Goal: Task Accomplishment & Management: Manage account settings

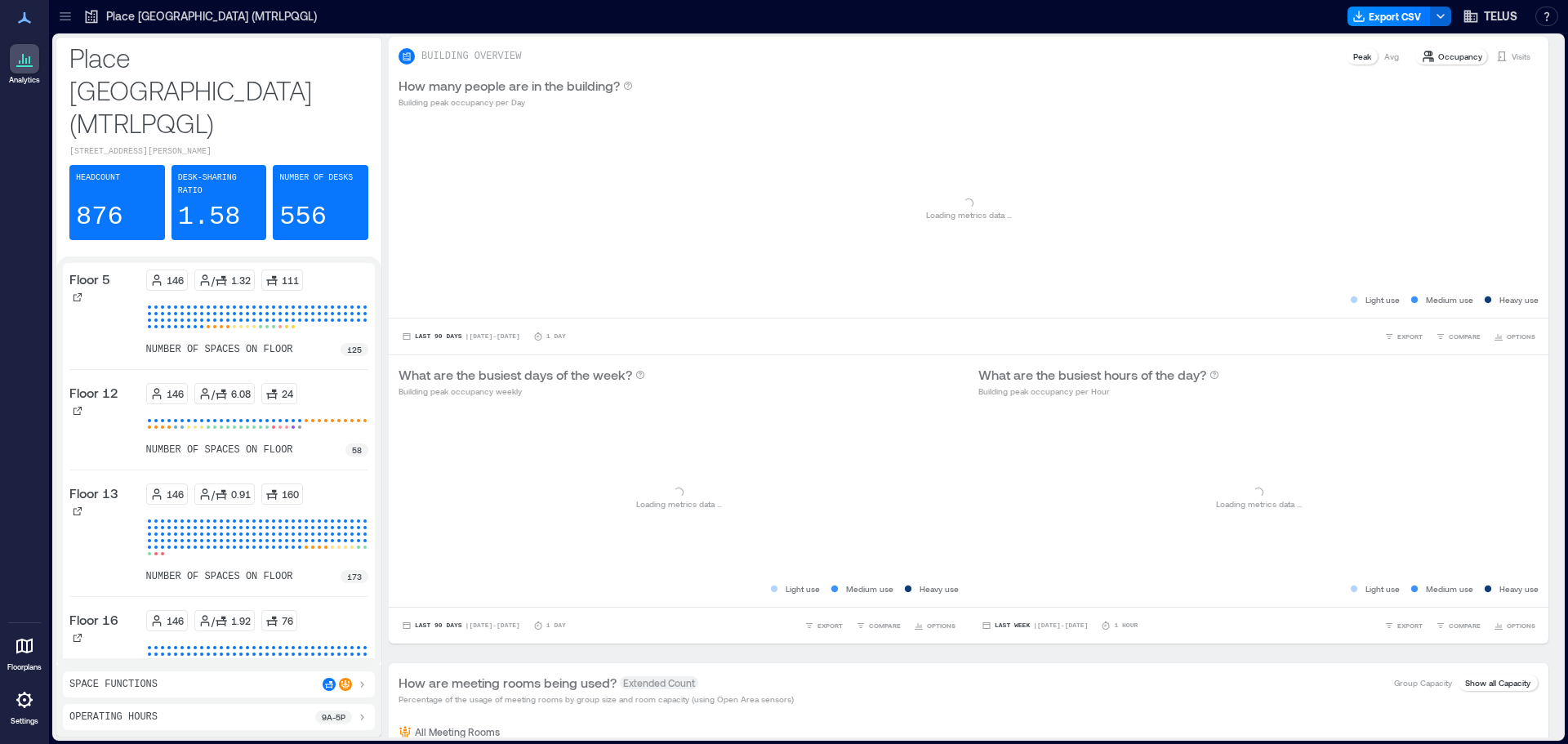
click at [68, 13] on icon at bounding box center [65, 13] width 10 height 2
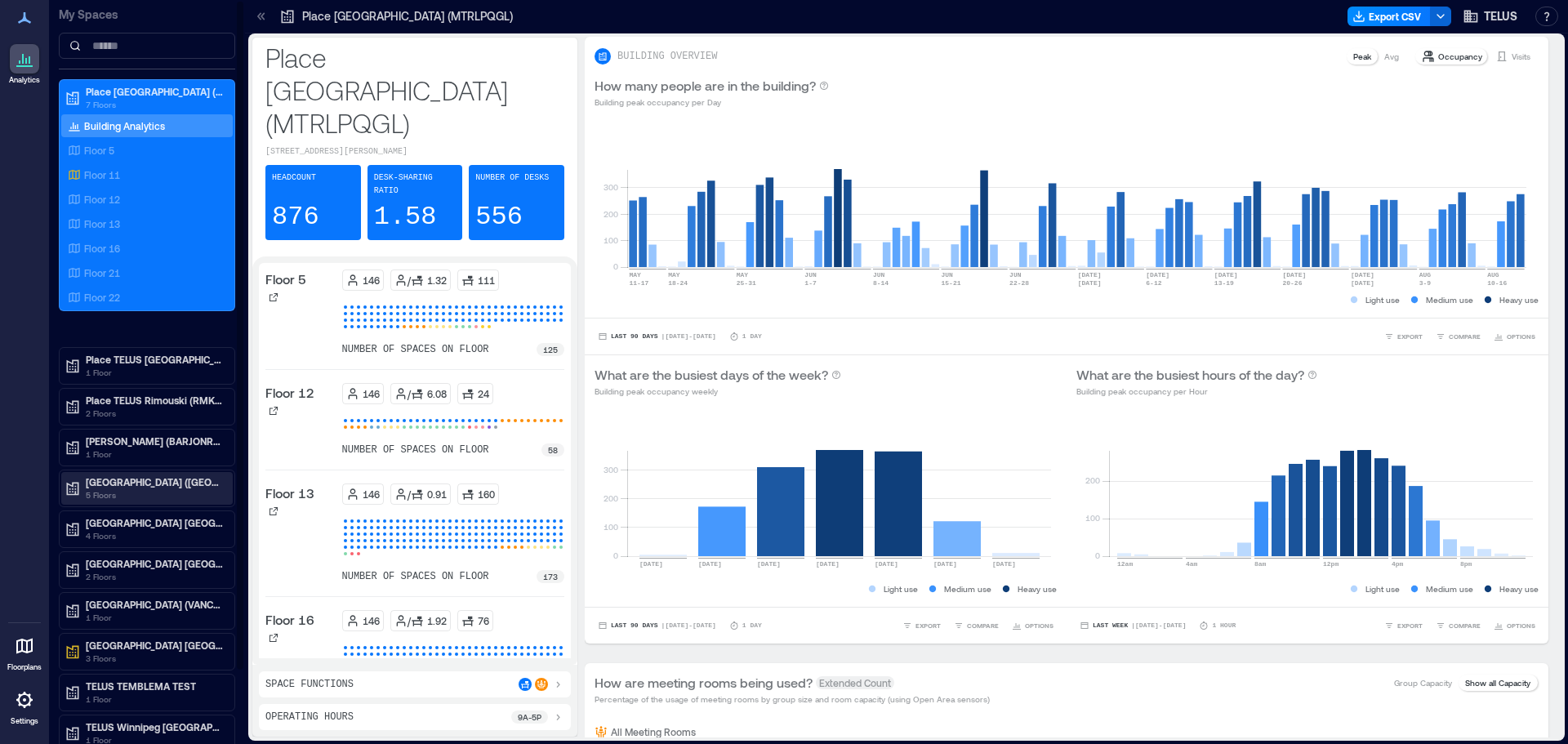
click at [132, 473] on div "[GEOGRAPHIC_DATA] (TORDONYE) 5 Floors" at bounding box center [147, 489] width 172 height 32
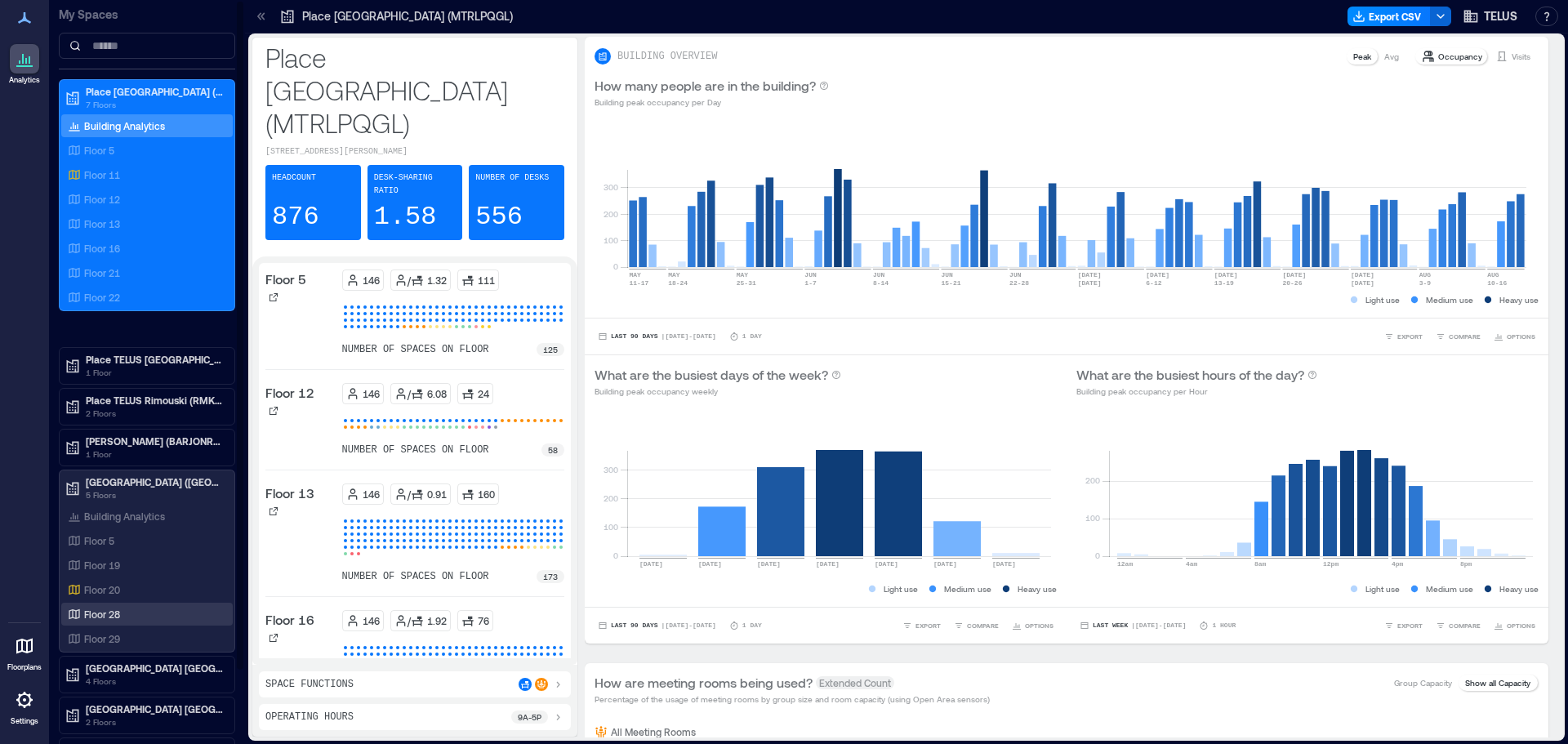
click at [106, 612] on p "Floor 28" at bounding box center [102, 614] width 36 height 13
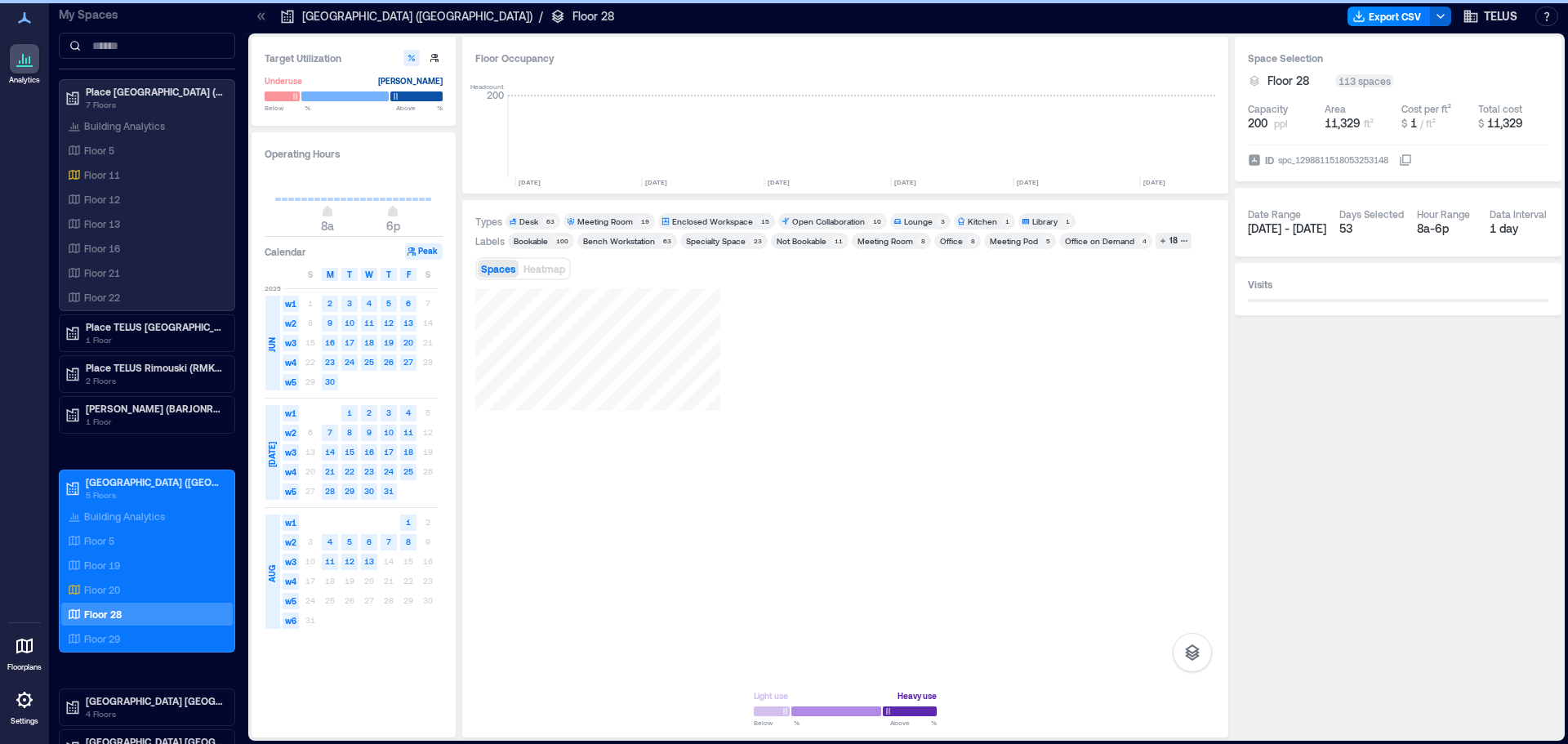
scroll to position [0, 1472]
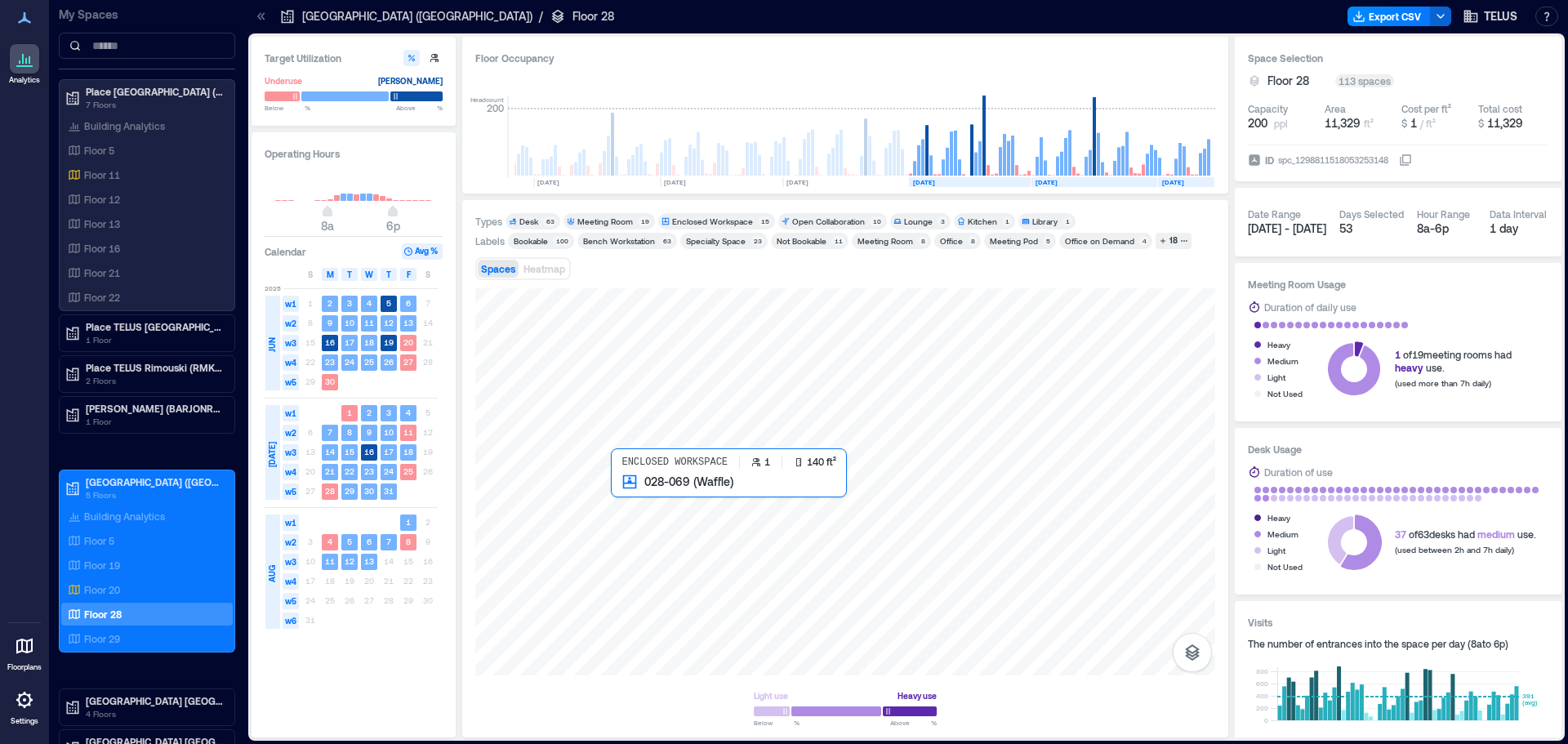
click at [630, 496] on div at bounding box center [846, 482] width 740 height 387
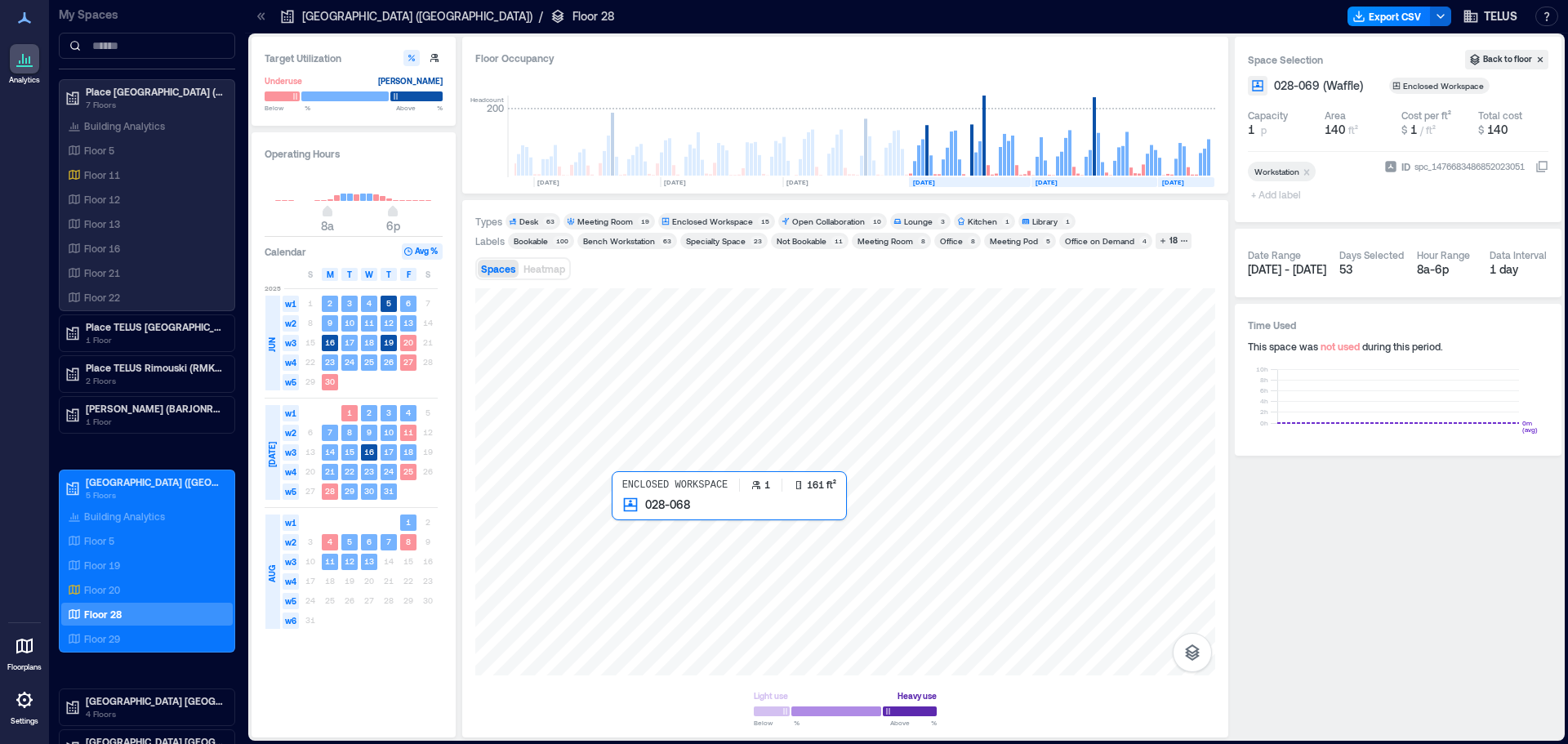
click at [631, 522] on div at bounding box center [846, 482] width 740 height 387
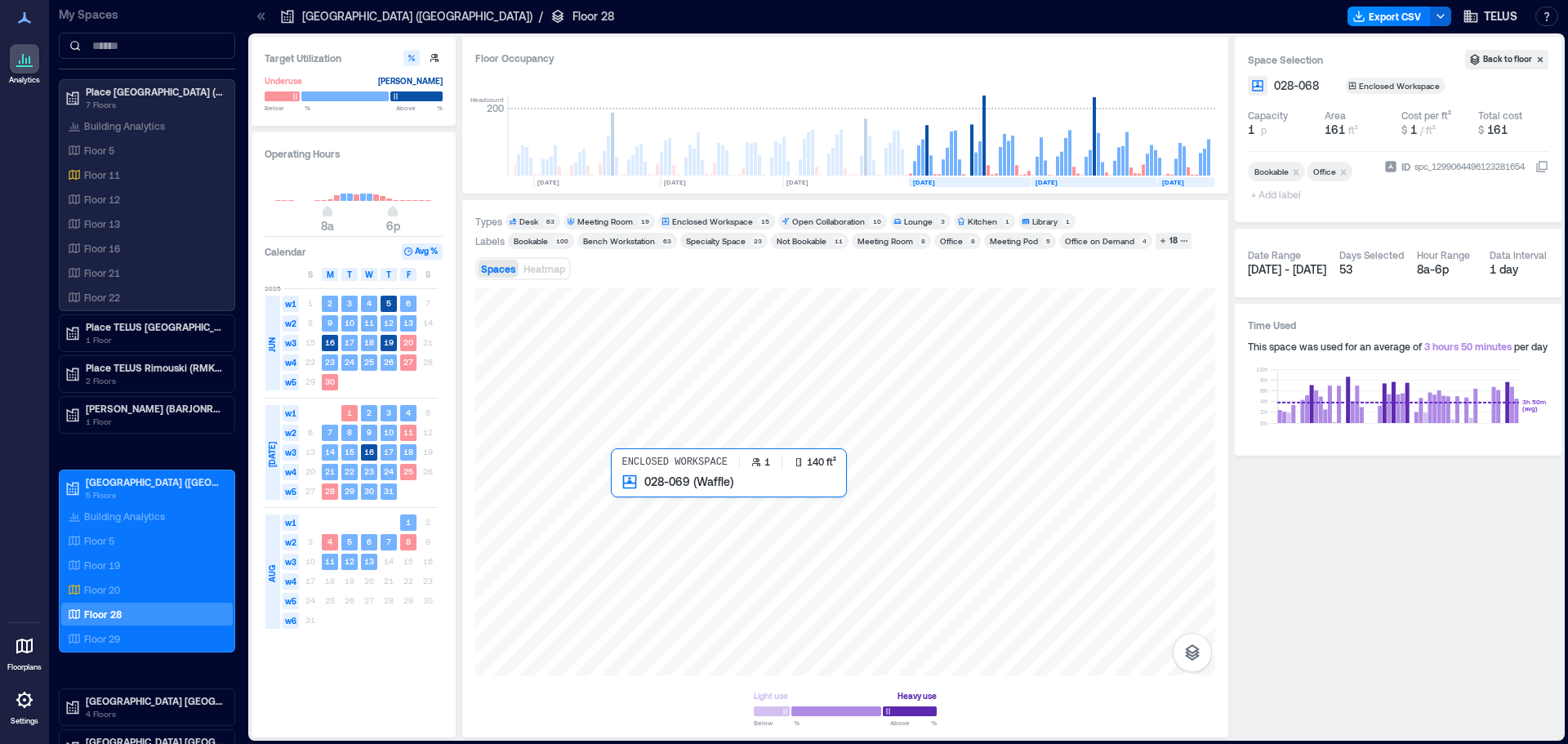
click at [634, 494] on div at bounding box center [846, 482] width 740 height 387
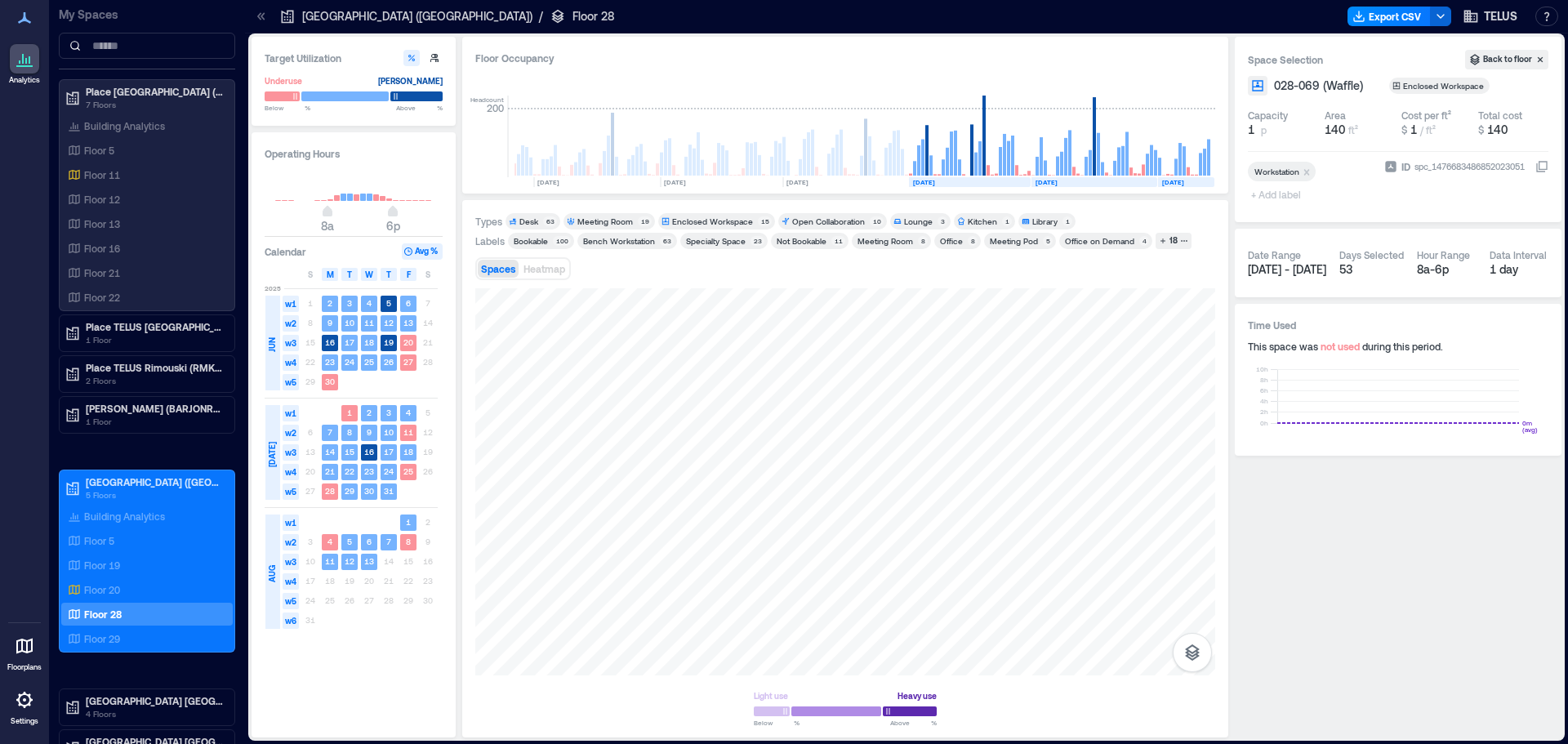
click at [1287, 192] on span "+ Add label" at bounding box center [1278, 194] width 60 height 23
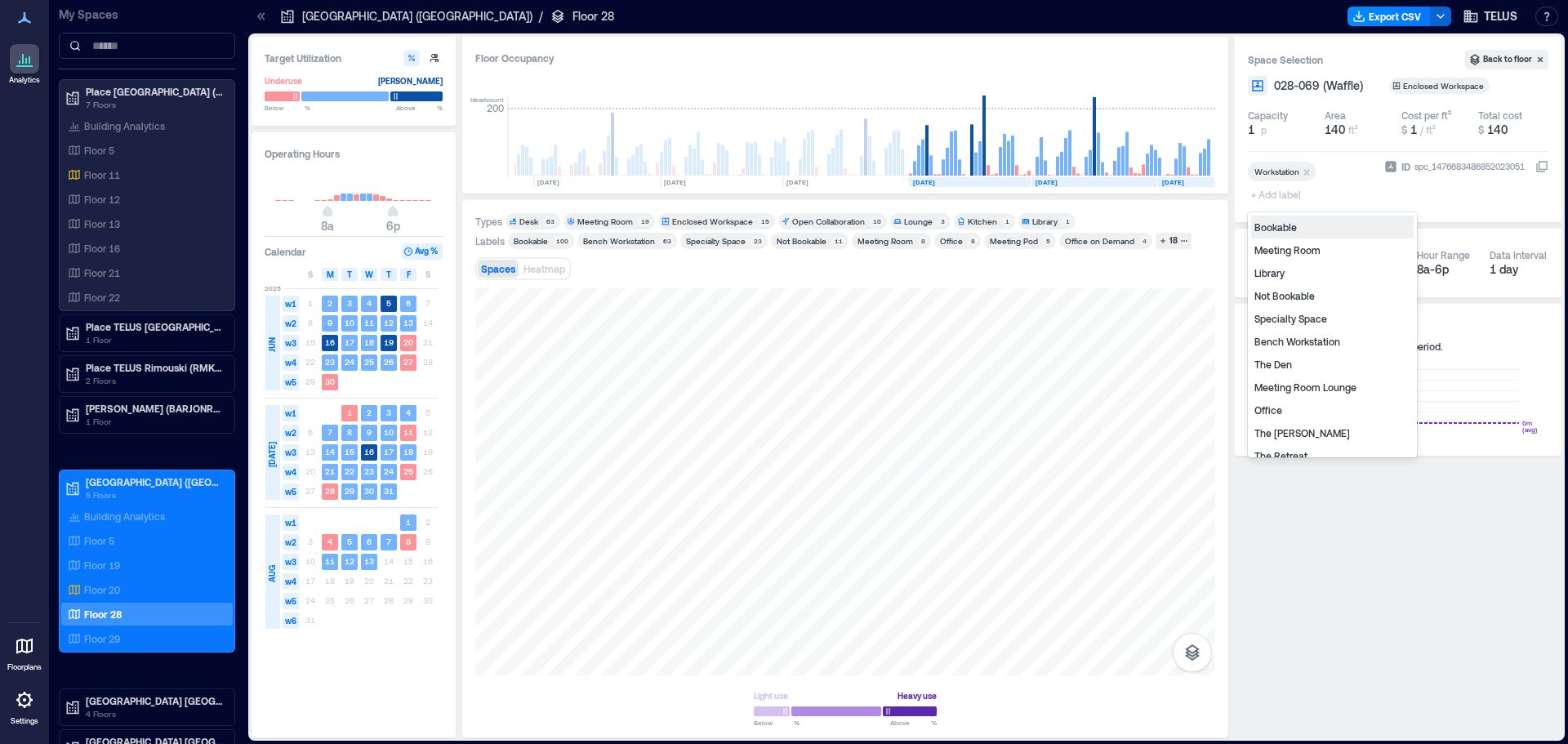
click at [1285, 235] on div "Bookable" at bounding box center [1331, 226] width 163 height 23
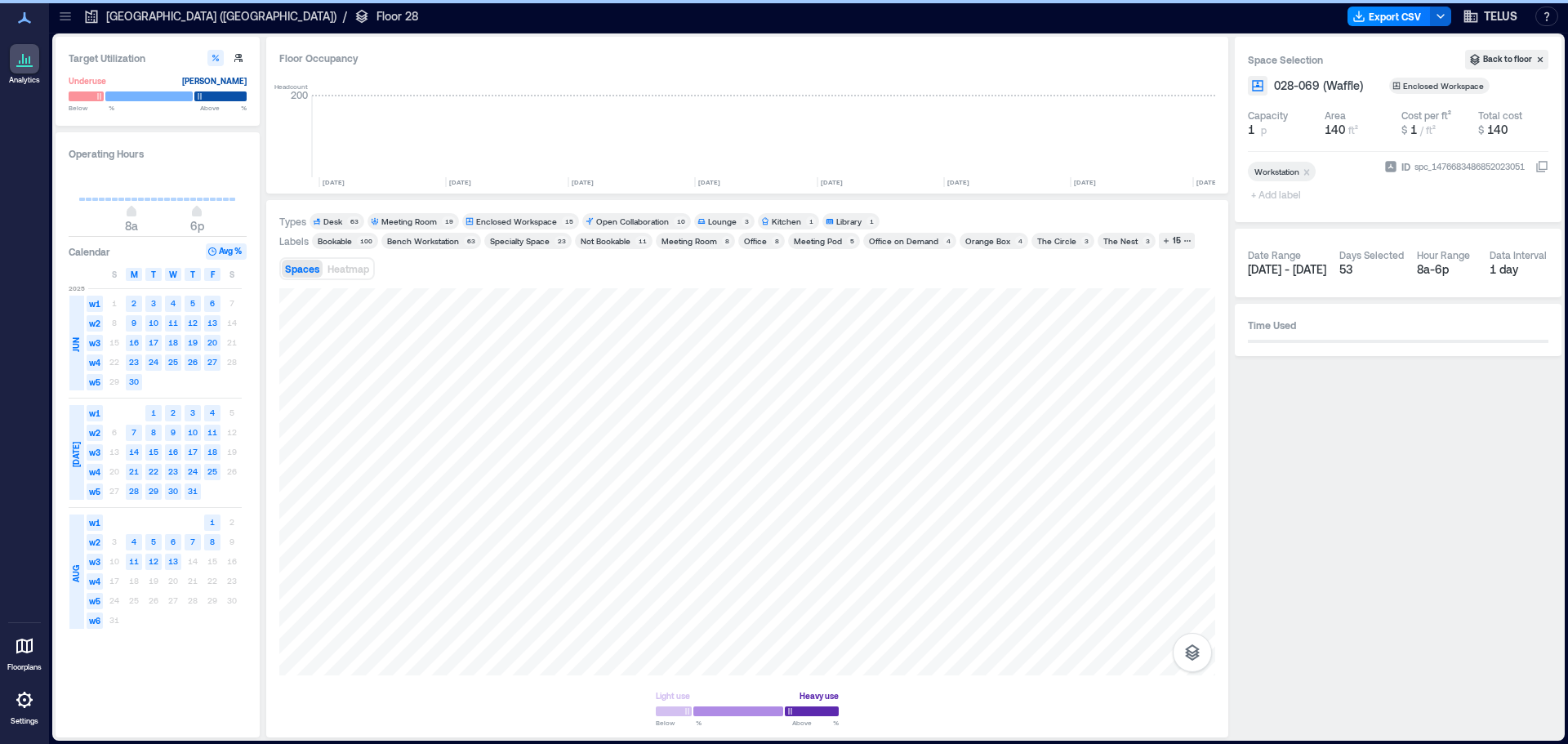
scroll to position [0, 1275]
click at [1291, 201] on span "+ Add label" at bounding box center [1278, 194] width 60 height 23
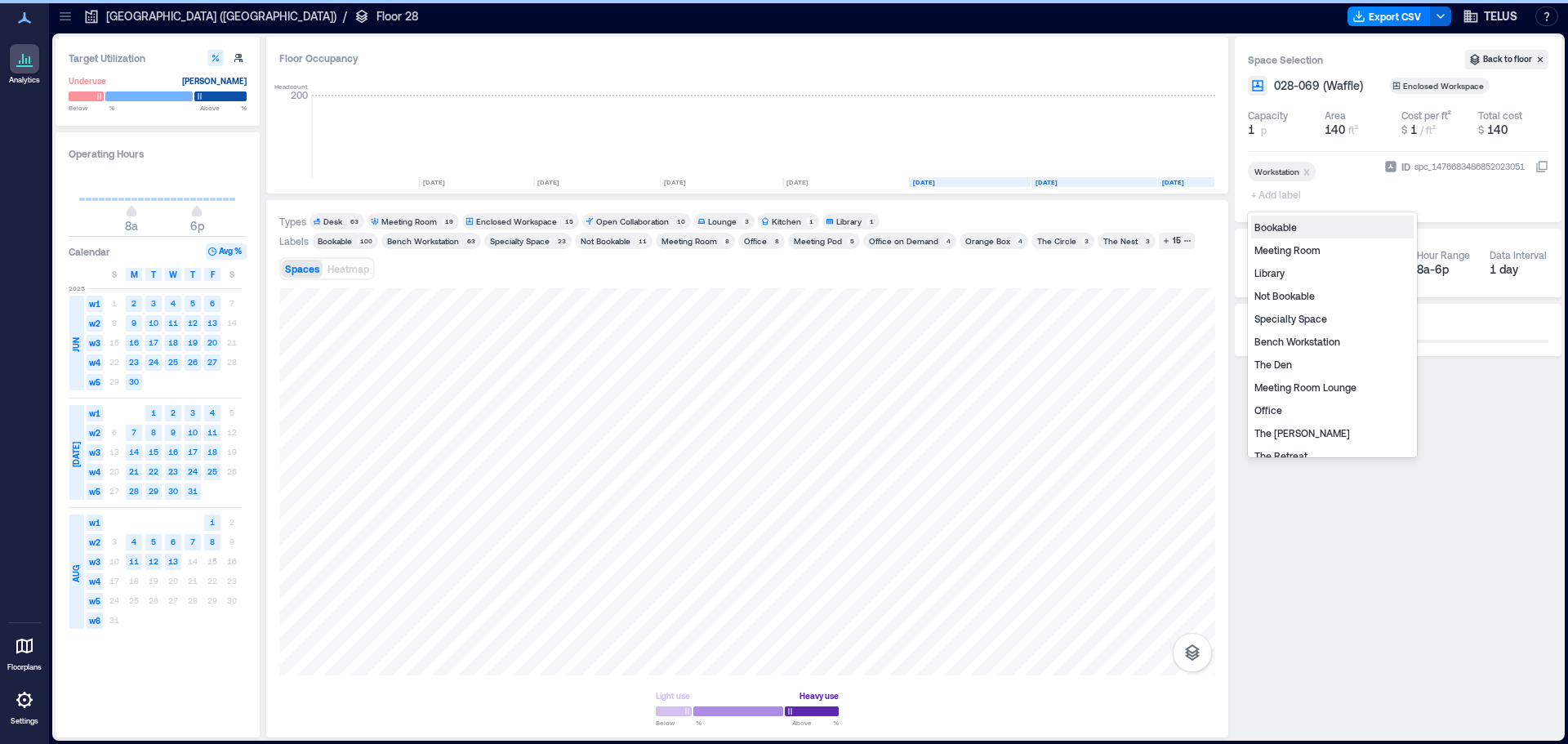
click at [1287, 226] on div "Bookable" at bounding box center [1331, 226] width 163 height 23
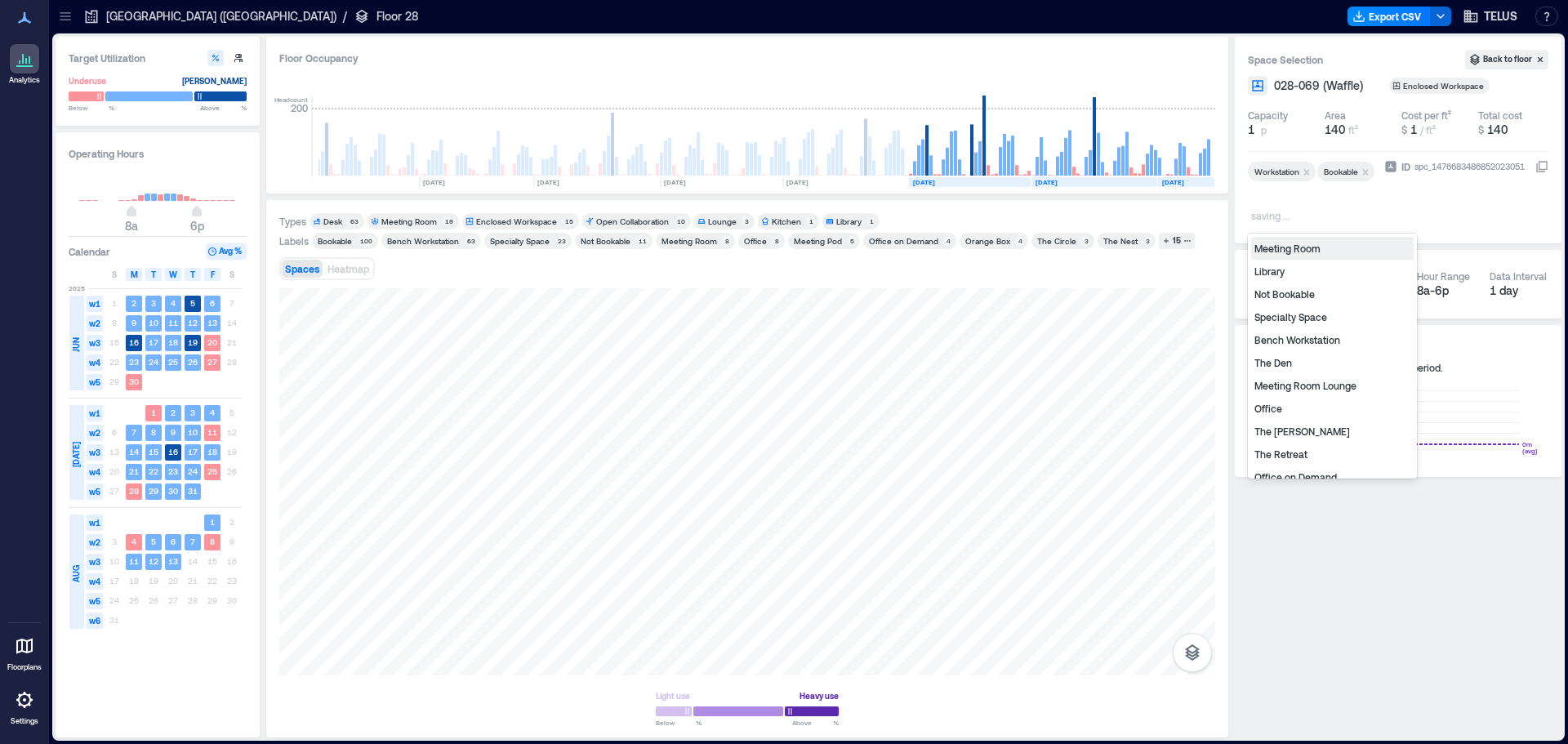
click at [1362, 203] on div "Workstation Bookable" at bounding box center [1313, 183] width 130 height 43
click at [1289, 417] on div "Office" at bounding box center [1331, 408] width 163 height 23
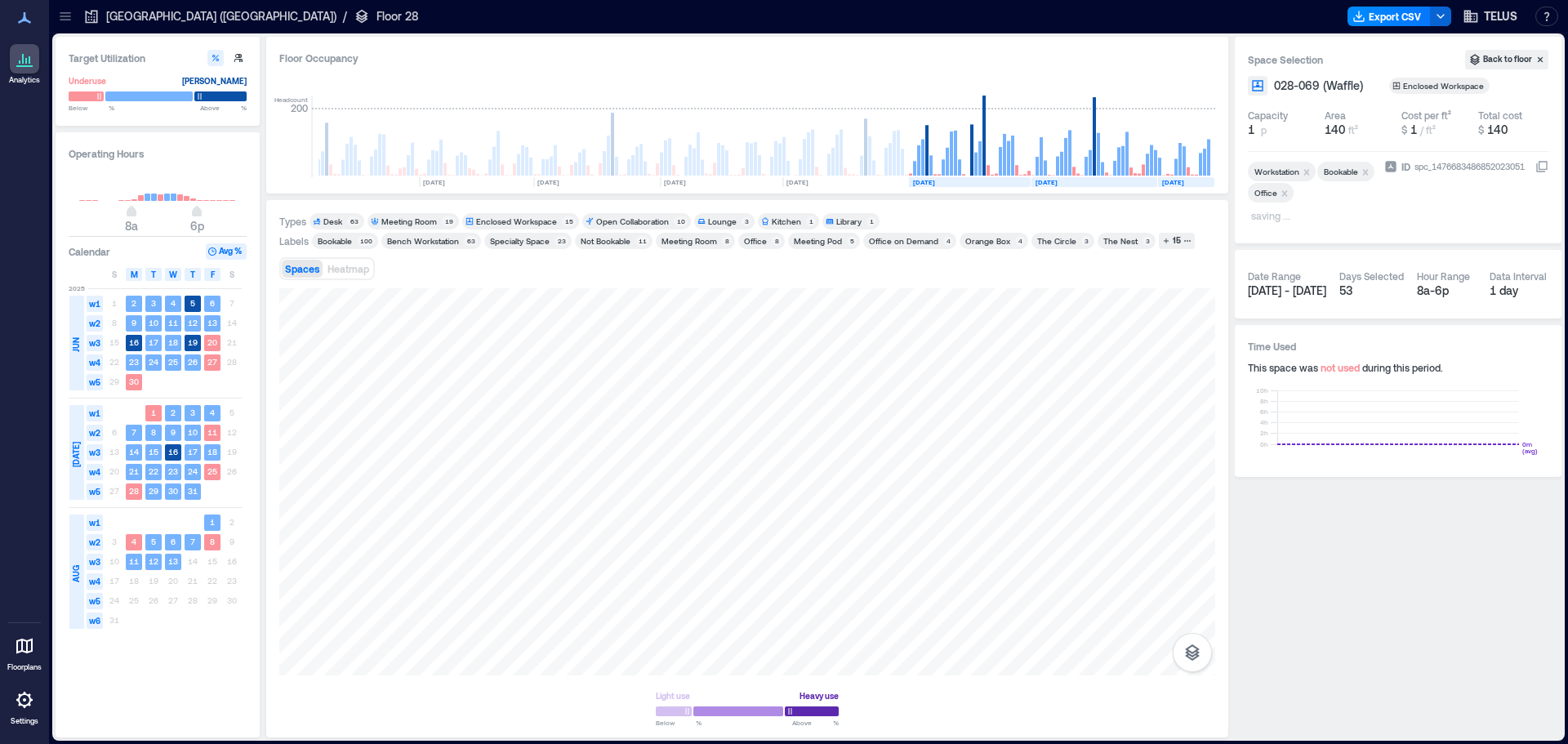
click at [1296, 224] on p "saving ..." at bounding box center [1310, 217] width 120 height 20
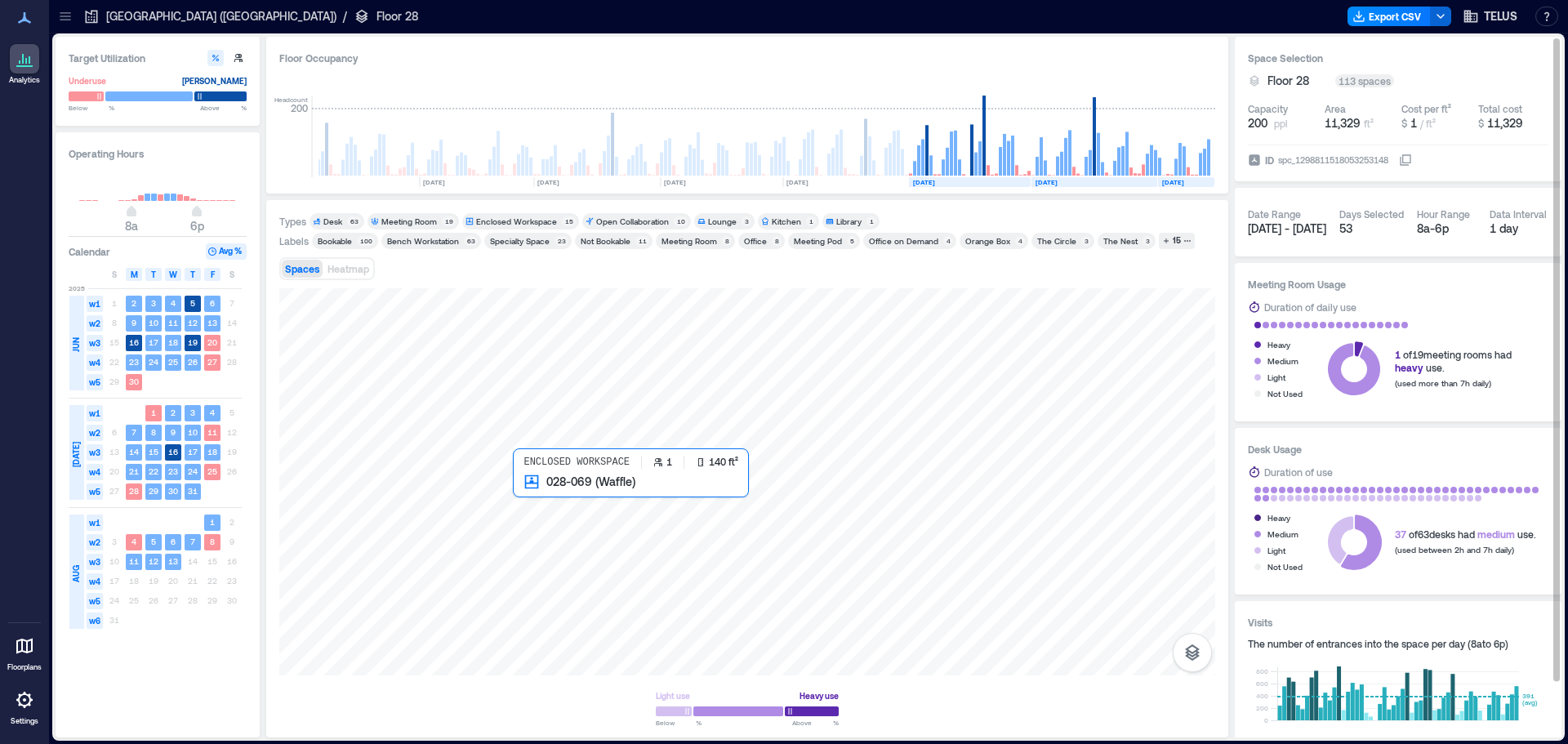
click at [538, 490] on div at bounding box center [747, 482] width 936 height 387
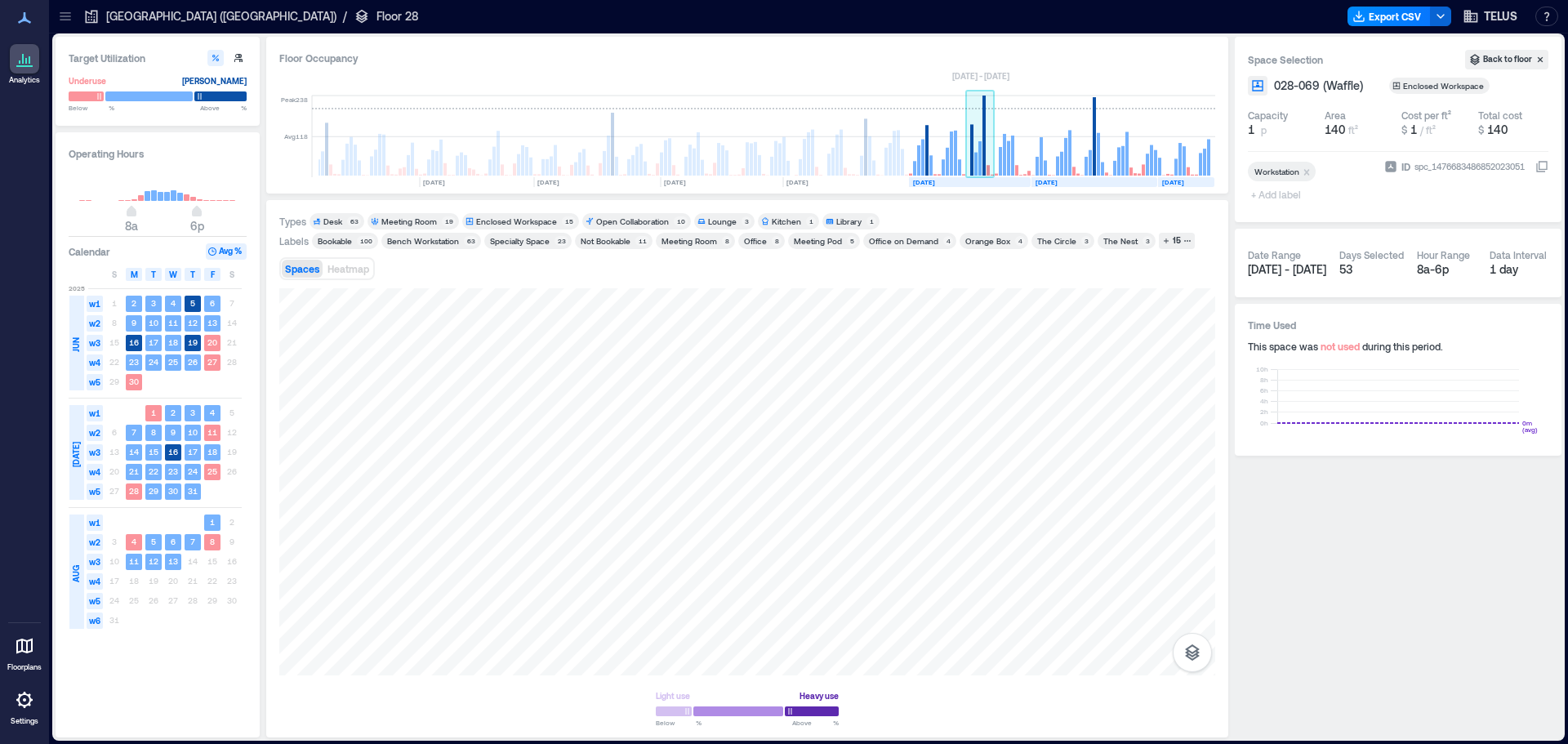
click at [981, 160] on rect at bounding box center [980, 158] width 3 height 34
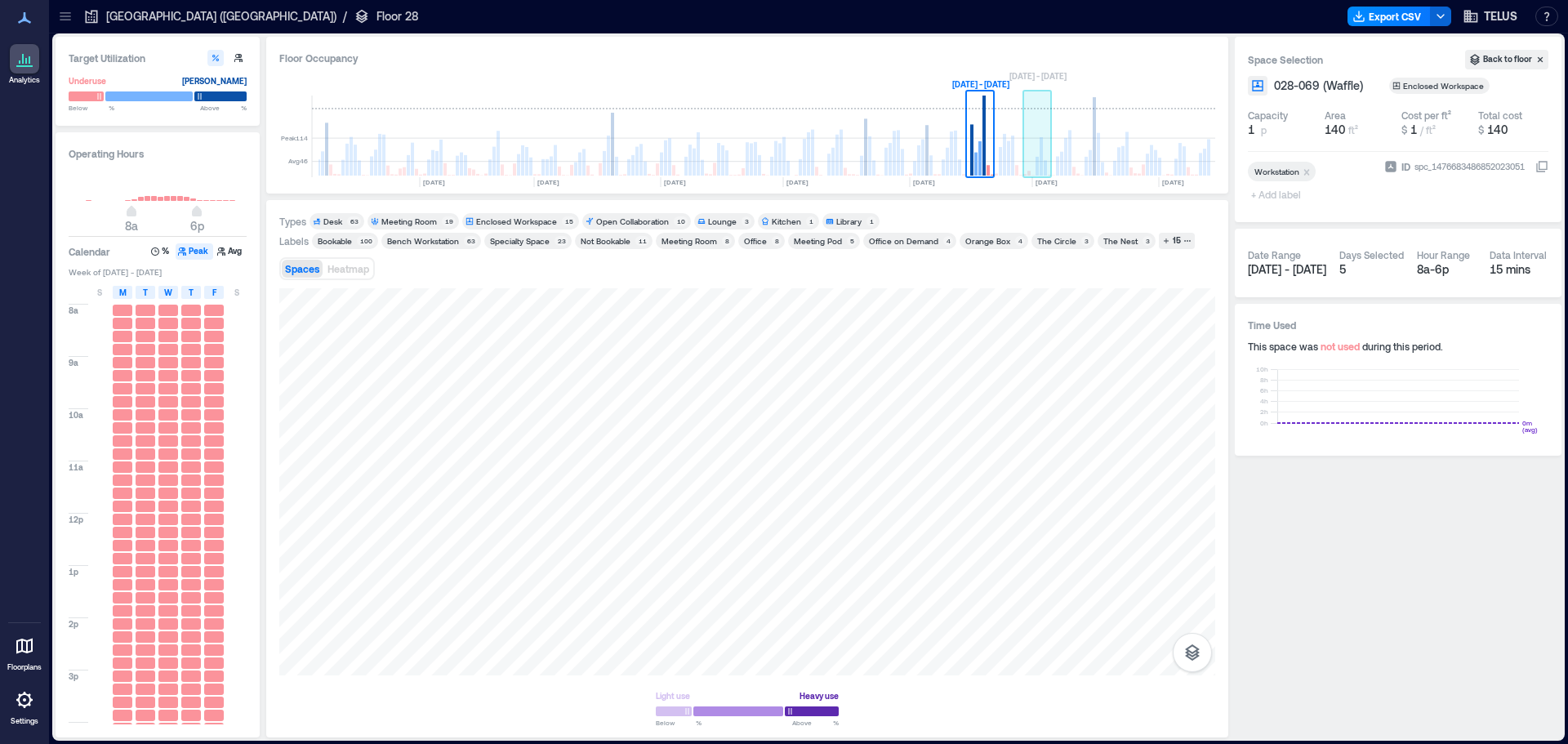
click at [1050, 170] on rect at bounding box center [1038, 136] width 29 height 82
click at [1071, 170] on rect at bounding box center [1069, 153] width 3 height 46
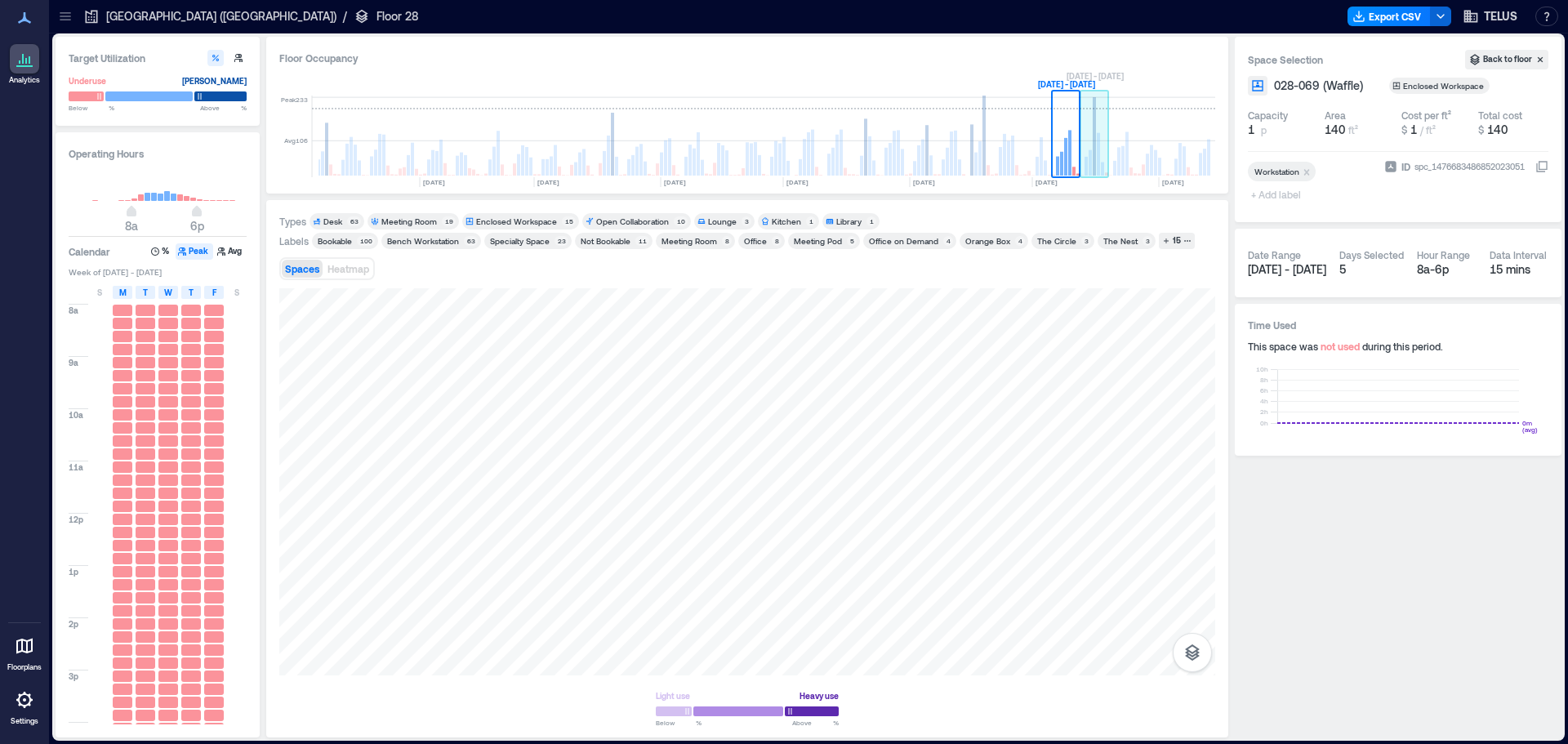
click at [1105, 168] on g at bounding box center [1095, 136] width 29 height 82
click at [1134, 165] on rect at bounding box center [1123, 136] width 29 height 82
click at [1272, 196] on span "+ Add label" at bounding box center [1278, 194] width 60 height 23
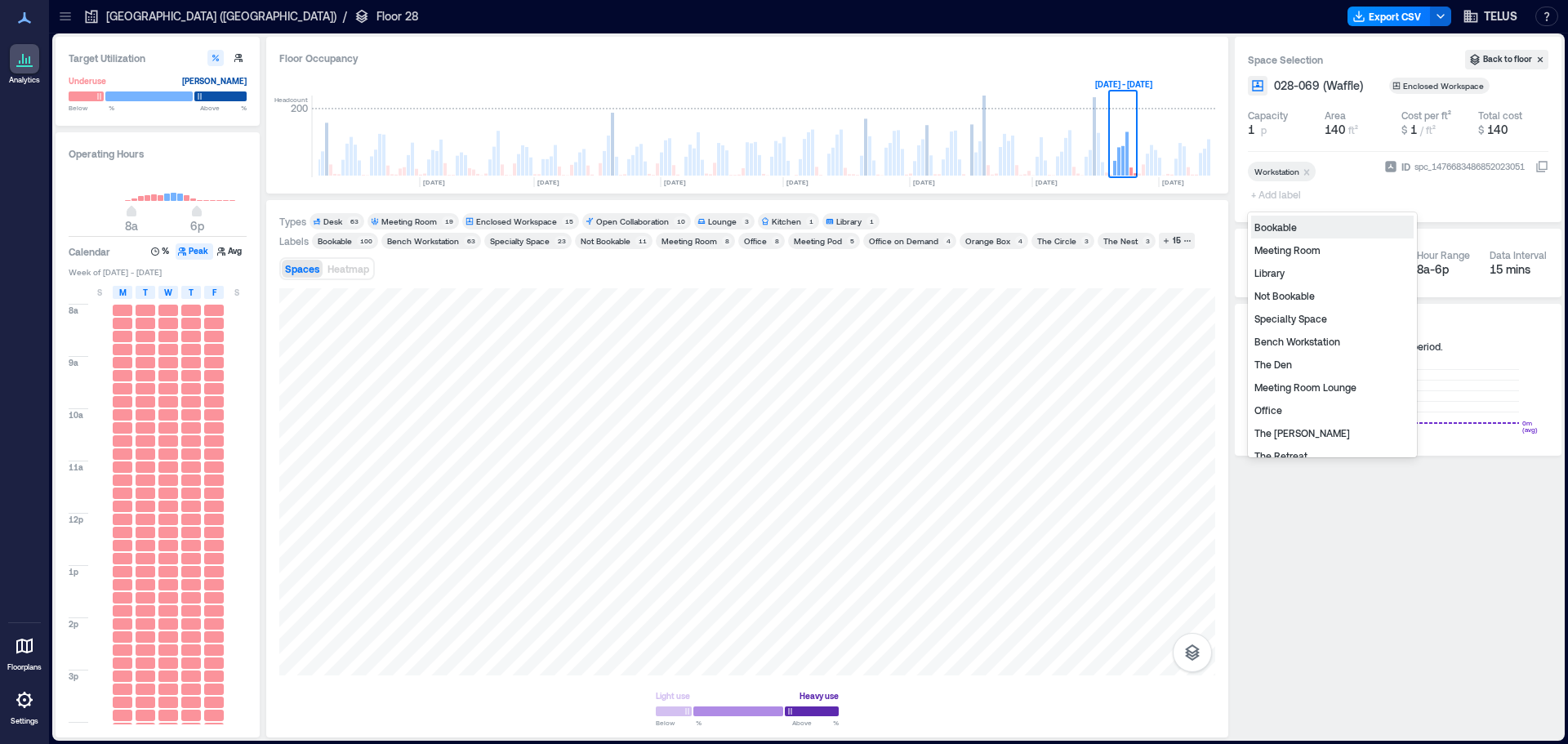
click at [1296, 231] on div "Bookable" at bounding box center [1331, 226] width 163 height 23
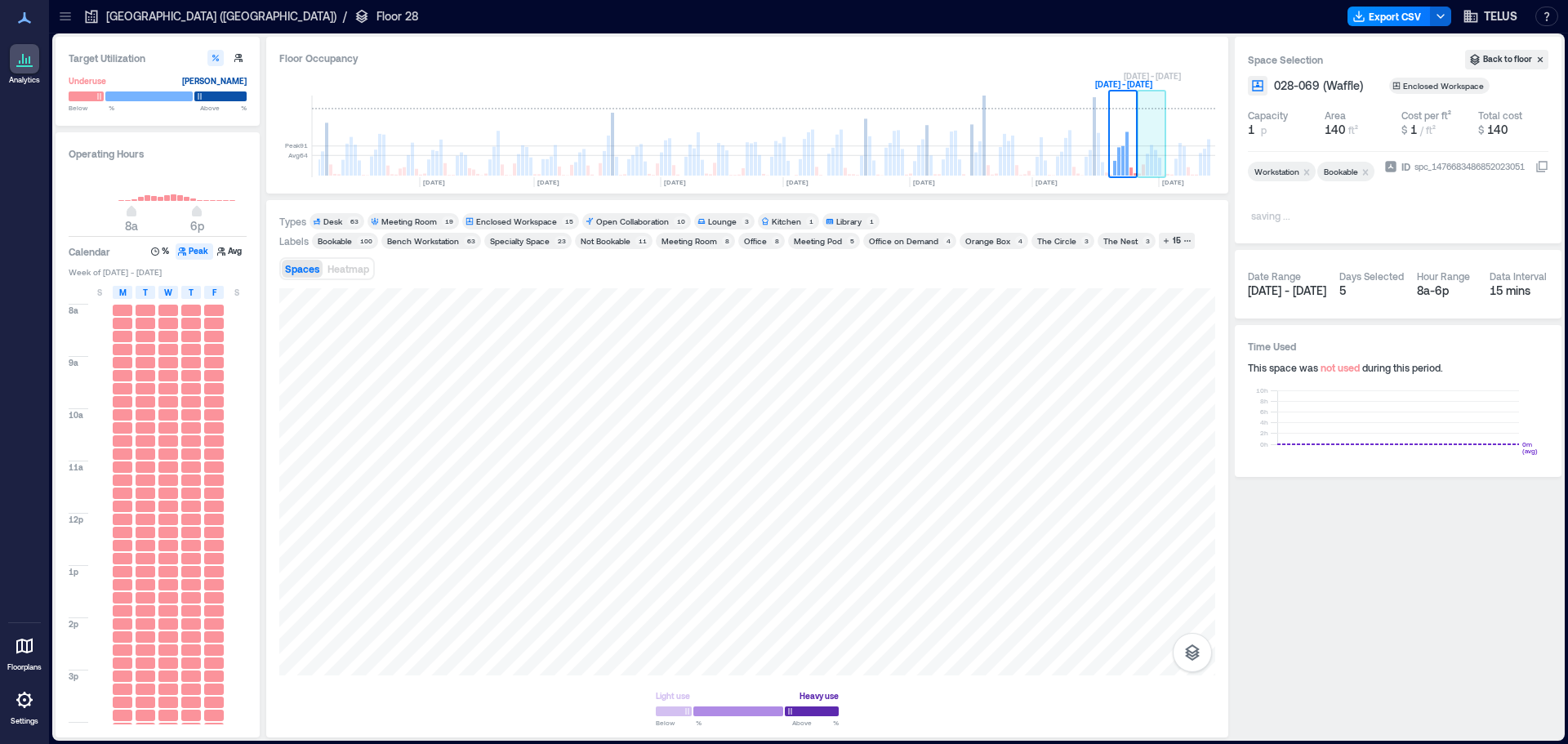
click at [1149, 169] on rect at bounding box center [1151, 161] width 3 height 31
click at [1183, 160] on rect at bounding box center [1184, 161] width 3 height 30
